Goal: Find specific page/section: Find specific page/section

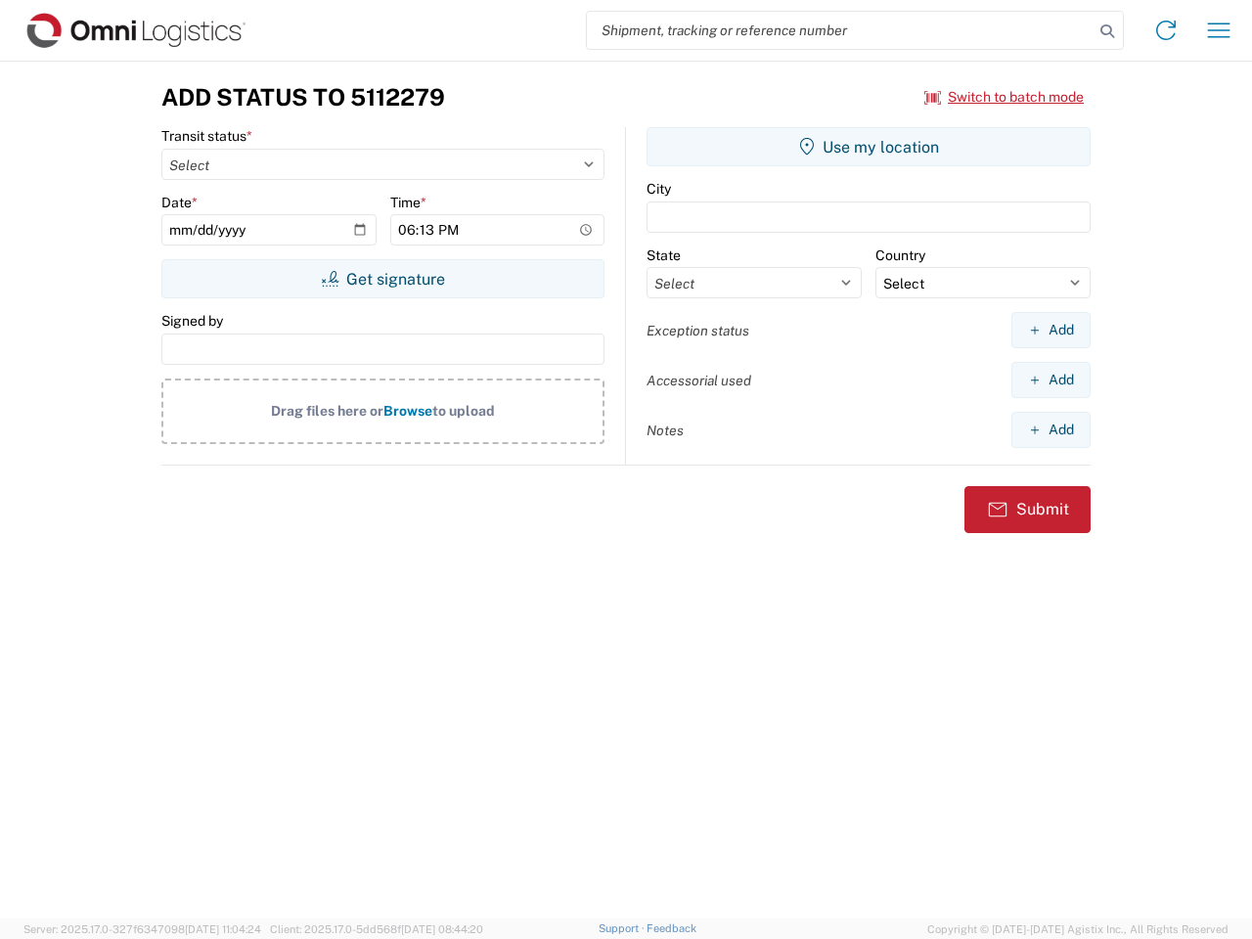
click at [840, 30] on input "search" at bounding box center [840, 30] width 507 height 37
click at [1107, 31] on icon at bounding box center [1107, 31] width 27 height 27
click at [1166, 30] on icon at bounding box center [1166, 30] width 31 height 31
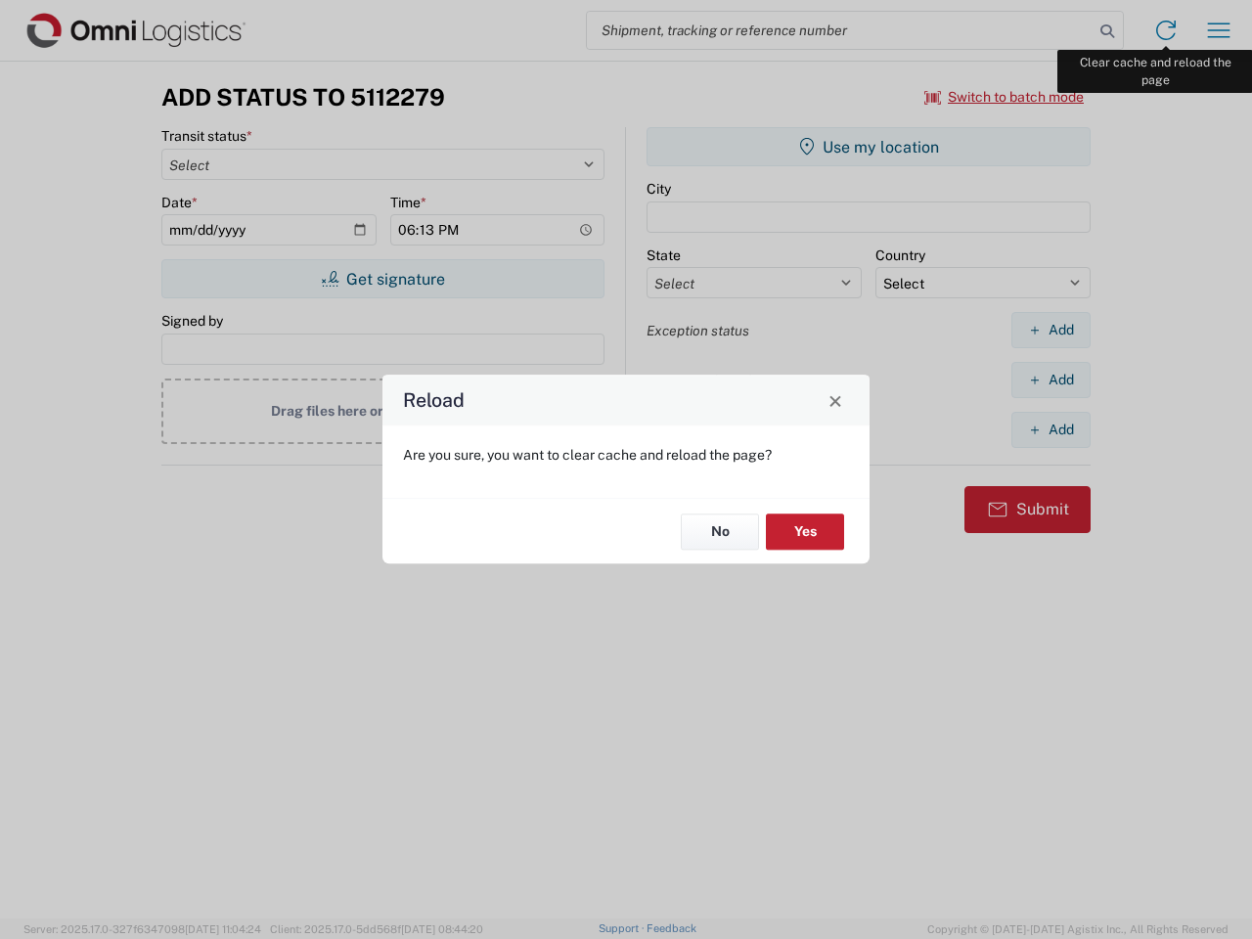
click at [1219, 30] on div "Reload Are you sure, you want to clear cache and reload the page? No Yes" at bounding box center [626, 469] width 1252 height 939
click at [1005, 97] on div "Reload Are you sure, you want to clear cache and reload the page? No Yes" at bounding box center [626, 469] width 1252 height 939
click at [383, 279] on div "Reload Are you sure, you want to clear cache and reload the page? No Yes" at bounding box center [626, 469] width 1252 height 939
click at [869, 147] on div "Reload Are you sure, you want to clear cache and reload the page? No Yes" at bounding box center [626, 469] width 1252 height 939
click at [1051, 330] on div "Reload Are you sure, you want to clear cache and reload the page? No Yes" at bounding box center [626, 469] width 1252 height 939
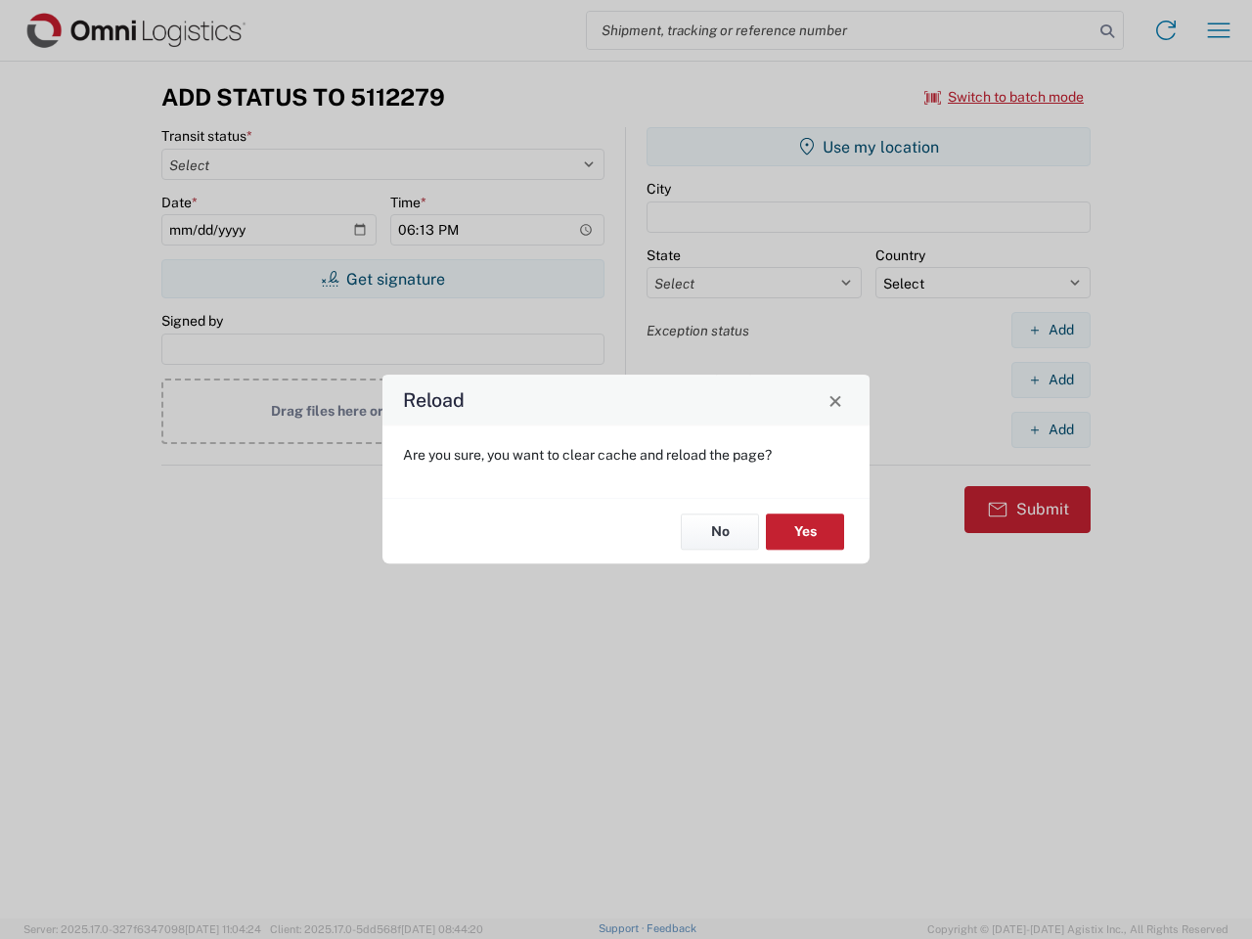
click at [1051, 380] on div "Reload Are you sure, you want to clear cache and reload the page? No Yes" at bounding box center [626, 469] width 1252 height 939
click at [1051, 429] on div "Reload Are you sure, you want to clear cache and reload the page? No Yes" at bounding box center [626, 469] width 1252 height 939
